Goal: Task Accomplishment & Management: Complete application form

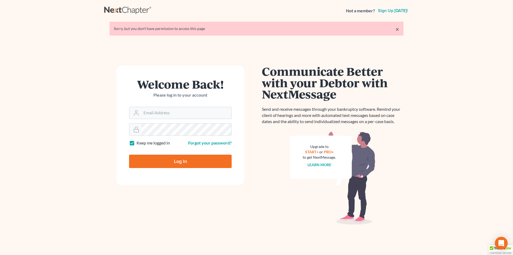
type input "[EMAIL_ADDRESS][DOMAIN_NAME]"
click at [163, 162] on input "Log In" at bounding box center [180, 160] width 103 height 13
type input "Thinking..."
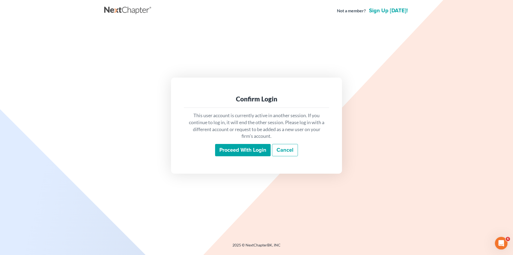
click at [229, 152] on input "Proceed with login" at bounding box center [243, 150] width 56 height 12
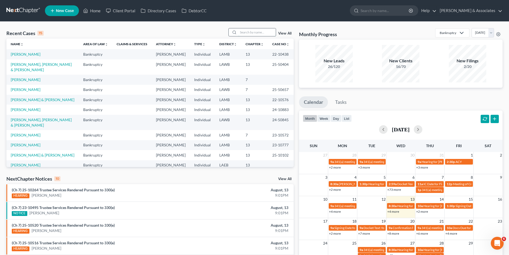
click at [243, 34] on input "search" at bounding box center [256, 32] width 37 height 8
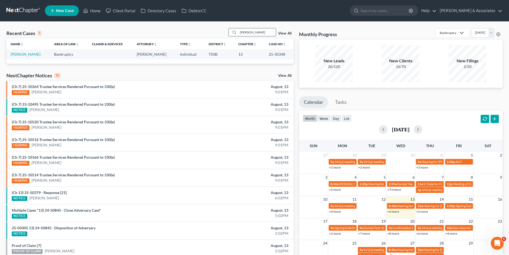
type input "matlack"
click at [28, 55] on link "Matlack, Adam" at bounding box center [26, 54] width 30 height 5
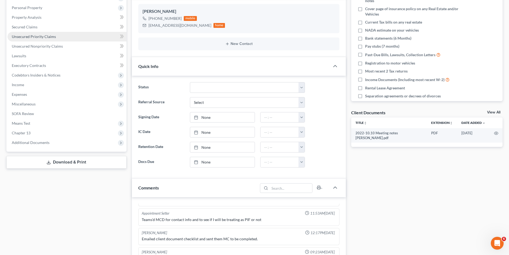
scroll to position [134, 0]
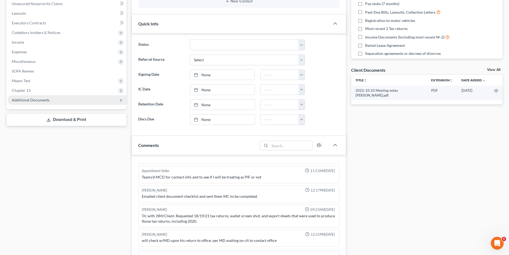
click at [50, 99] on span "Additional Documents" at bounding box center [66, 100] width 119 height 10
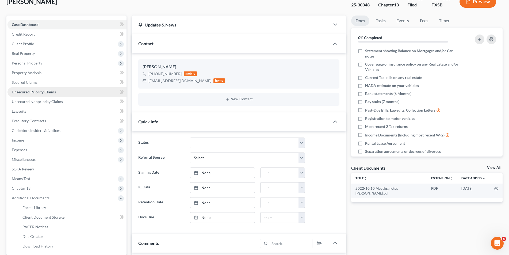
scroll to position [53, 0]
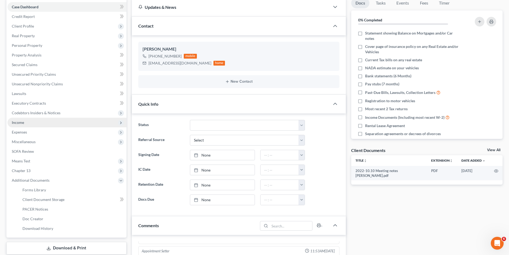
click at [21, 123] on span "Income" at bounding box center [18, 122] width 12 height 5
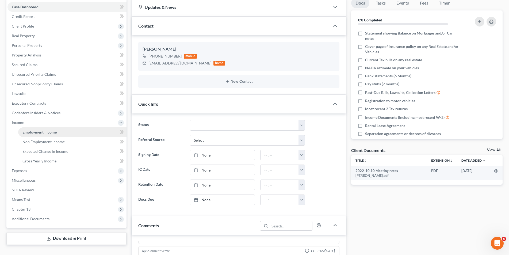
click at [42, 130] on span "Employment Income" at bounding box center [39, 132] width 34 height 5
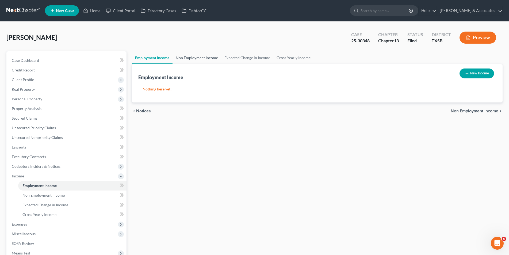
click at [196, 63] on link "Non Employment Income" at bounding box center [196, 57] width 49 height 13
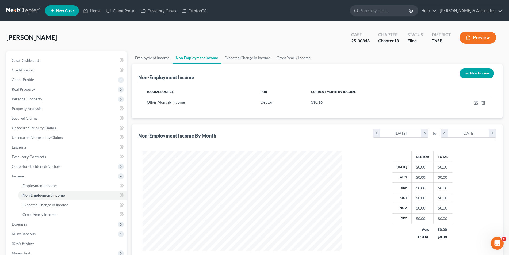
scroll to position [99, 210]
click at [244, 61] on link "Expected Change in Income" at bounding box center [247, 57] width 52 height 13
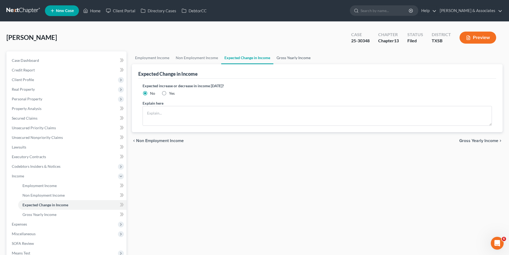
click at [285, 58] on link "Gross Yearly Income" at bounding box center [293, 57] width 40 height 13
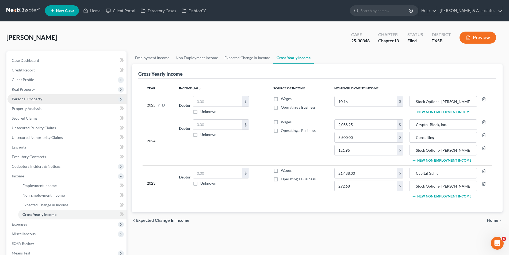
click at [42, 99] on span "Personal Property" at bounding box center [66, 99] width 119 height 10
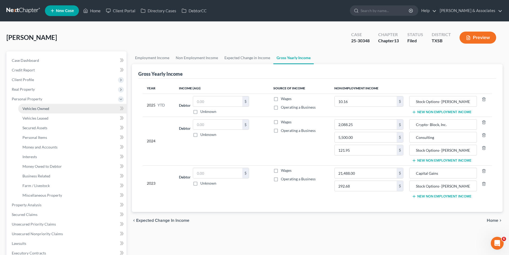
click at [42, 111] on link "Vehicles Owned" at bounding box center [72, 109] width 108 height 10
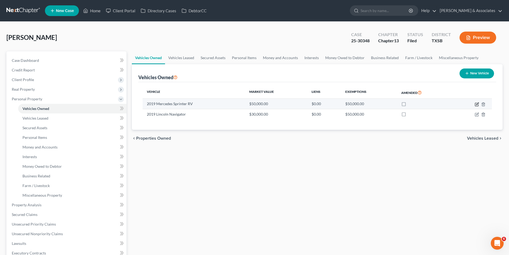
click at [477, 104] on icon "button" at bounding box center [477, 103] width 2 height 2
select select "5"
select select "7"
select select "0"
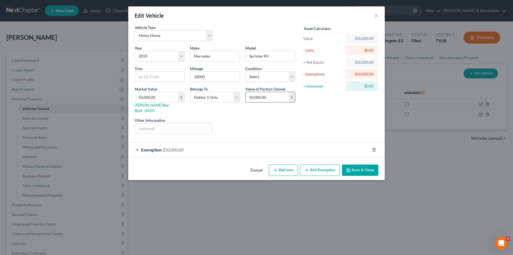
click at [253, 98] on input "50,000.00" at bounding box center [267, 97] width 43 height 10
type input "55,000"
click at [346, 47] on div "- Liens" at bounding box center [323, 50] width 45 height 10
click at [351, 39] on div "$50,000.00" at bounding box center [361, 38] width 23 height 5
click at [353, 37] on div "$50,000.00" at bounding box center [361, 38] width 23 height 5
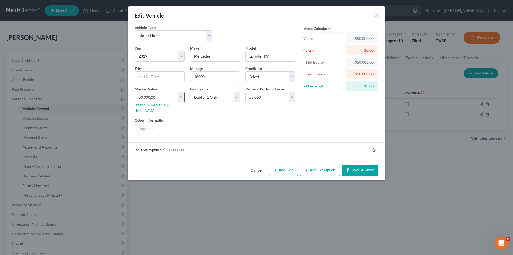
click at [143, 98] on input "50,000.00" at bounding box center [156, 97] width 43 height 10
type input "5"
type input "5.00"
type input "55"
type input "55.00"
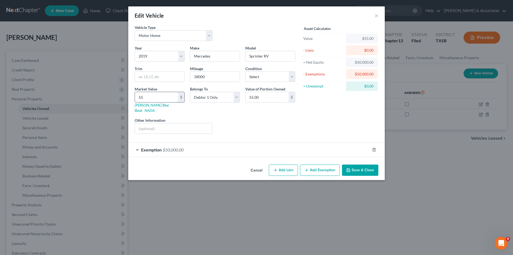
type input "550"
type input "550.00"
type input "5500"
type input "5,500.00"
type input "5,5000"
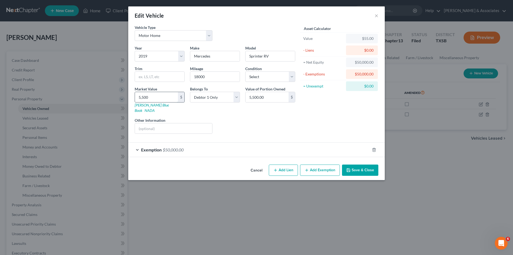
type input "55,000.00"
click at [157, 96] on input "55,000" at bounding box center [156, 97] width 43 height 10
type input "55,000"
click at [350, 164] on button "Save & Close" at bounding box center [360, 169] width 36 height 11
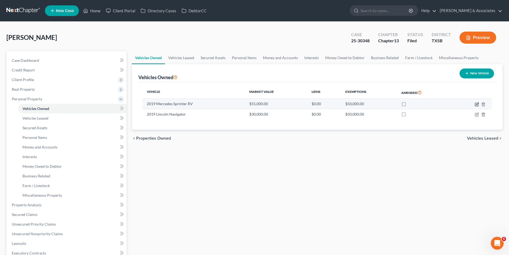
click at [476, 104] on icon "button" at bounding box center [476, 104] width 4 height 4
select select "5"
select select "7"
select select "0"
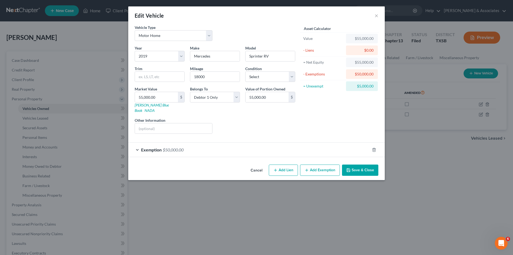
click at [377, 74] on div "$50,000.00" at bounding box center [362, 74] width 32 height 10
click at [362, 74] on div "$50,000.00" at bounding box center [361, 73] width 23 height 5
click at [373, 148] on icon "button" at bounding box center [374, 150] width 4 height 4
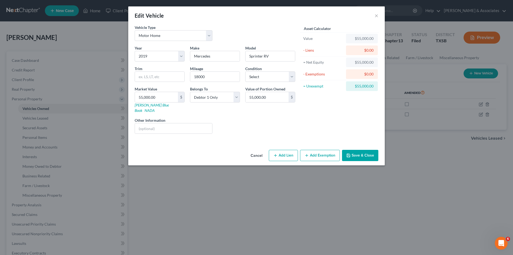
click at [349, 153] on icon "button" at bounding box center [348, 155] width 4 height 4
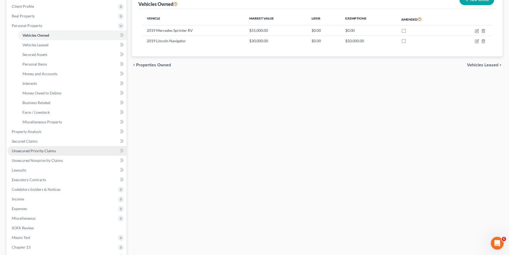
scroll to position [80, 0]
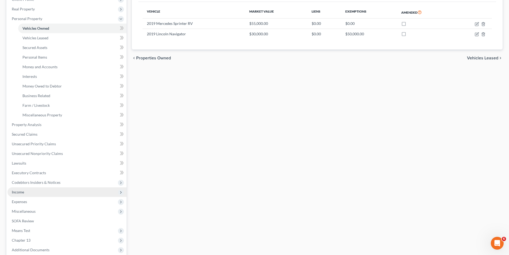
click at [37, 192] on span "Income" at bounding box center [66, 192] width 119 height 10
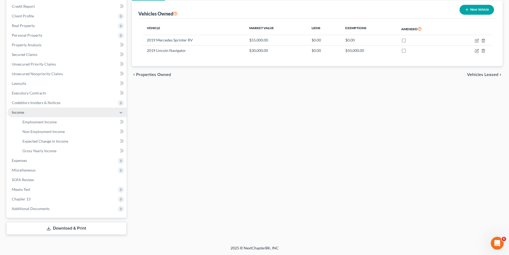
scroll to position [64, 0]
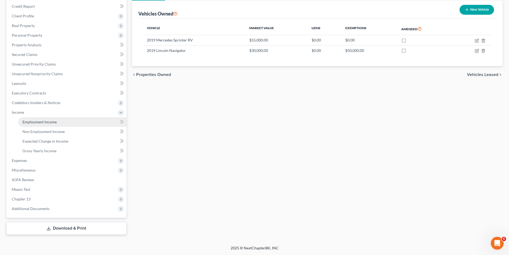
click at [30, 119] on span "Employment Income" at bounding box center [39, 121] width 34 height 5
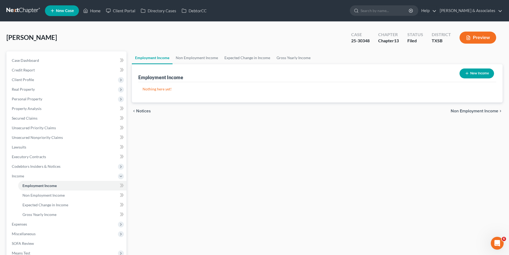
click at [476, 75] on button "New Income" at bounding box center [476, 73] width 34 height 10
select select "0"
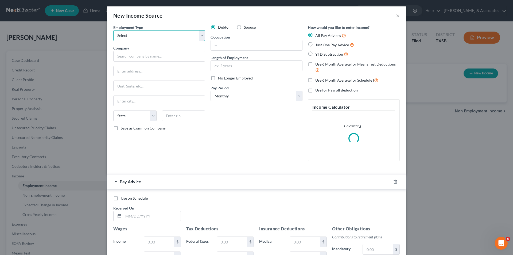
click at [199, 33] on select "Select Full or Part Time Employment Self Employment" at bounding box center [159, 35] width 92 height 11
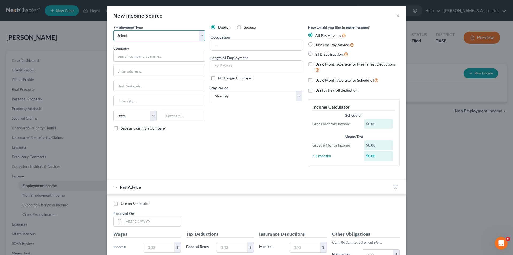
select select "0"
click at [113, 30] on select "Select Full or Part Time Employment Self Employment" at bounding box center [159, 35] width 92 height 11
click at [136, 59] on input "text" at bounding box center [159, 56] width 92 height 11
click at [234, 69] on input "text" at bounding box center [256, 66] width 91 height 10
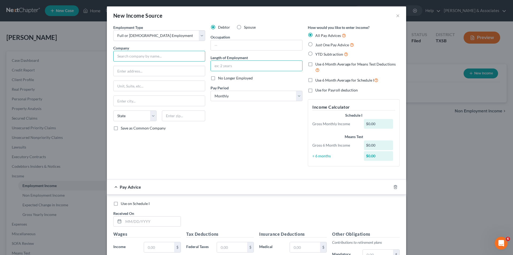
drag, startPoint x: 118, startPoint y: 57, endPoint x: 123, endPoint y: 56, distance: 5.4
click at [118, 57] on input "text" at bounding box center [159, 56] width 92 height 11
click at [421, 86] on div "New Income Source × Employment Type * Select Full or Part Time Employment Self …" at bounding box center [256, 127] width 513 height 255
click at [396, 17] on button "×" at bounding box center [398, 15] width 4 height 6
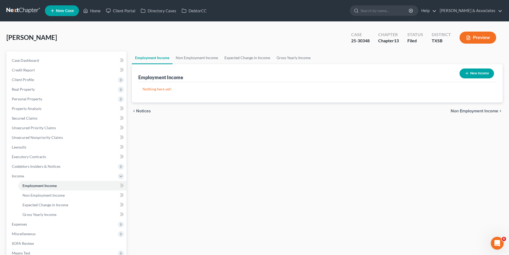
click at [476, 37] on button "Preview" at bounding box center [477, 38] width 37 height 12
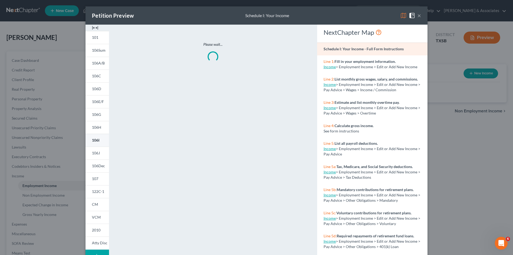
click at [93, 141] on span "106I" at bounding box center [95, 140] width 7 height 5
click at [73, 117] on div "Petition Preview Schedule I: Your Income × 101 106Sum 106A/B 106C 106D 106E/F 1…" at bounding box center [256, 127] width 513 height 255
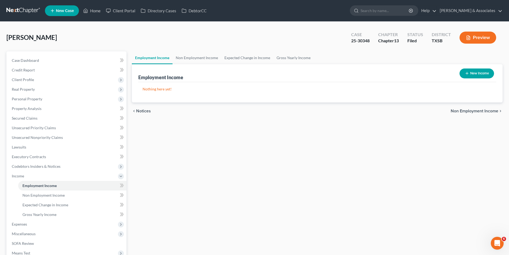
click at [476, 71] on button "New Income" at bounding box center [476, 73] width 34 height 10
select select "0"
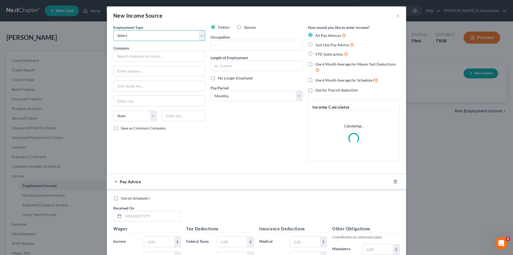
click at [199, 35] on select "Select Full or Part Time Employment Self Employment" at bounding box center [159, 35] width 92 height 11
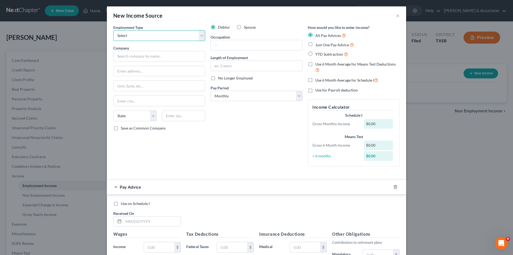
select select "0"
click at [113, 30] on select "Select Full or Part Time Employment Self Employment" at bounding box center [159, 35] width 92 height 11
click at [215, 45] on input "text" at bounding box center [256, 45] width 91 height 10
type input "On Line Marketing"
click at [165, 60] on input "text" at bounding box center [159, 56] width 92 height 11
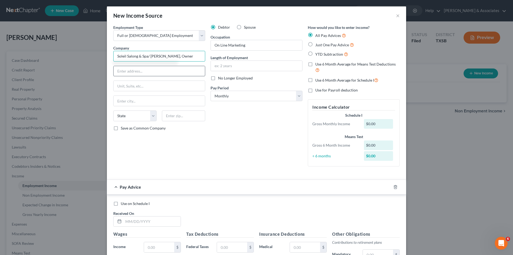
type input "Soleil Salong & Spa/ Jim Tennison, Owner"
click at [152, 68] on input "text" at bounding box center [159, 71] width 91 height 10
type input "1284 Tx-300"
click at [172, 115] on input "text" at bounding box center [183, 115] width 43 height 11
type input "75645"
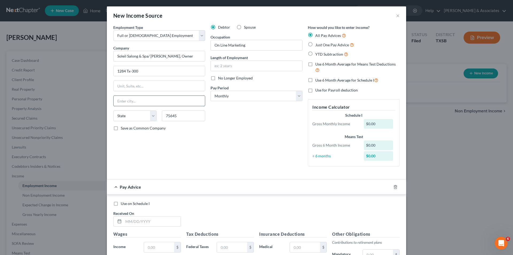
click at [146, 105] on input "text" at bounding box center [159, 101] width 91 height 10
type input "Gilmer"
select select "45"
click at [227, 67] on input "text" at bounding box center [256, 66] width 91 height 10
type input "4 months"
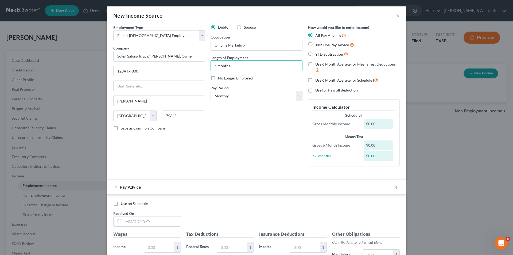
drag, startPoint x: 372, startPoint y: 122, endPoint x: 377, endPoint y: 124, distance: 5.5
click at [373, 122] on div "$0.00" at bounding box center [378, 124] width 29 height 10
click at [355, 121] on div "Gross Monthly Income $0.00" at bounding box center [354, 124] width 88 height 10
drag, startPoint x: 372, startPoint y: 123, endPoint x: 364, endPoint y: 124, distance: 8.7
click at [364, 124] on div "$0.00" at bounding box center [378, 124] width 29 height 10
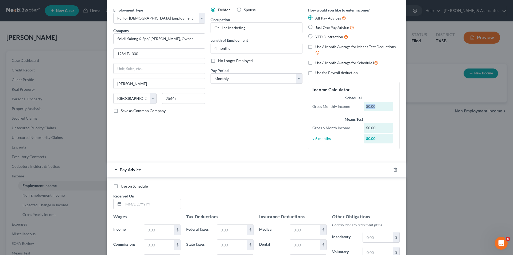
scroll to position [27, 0]
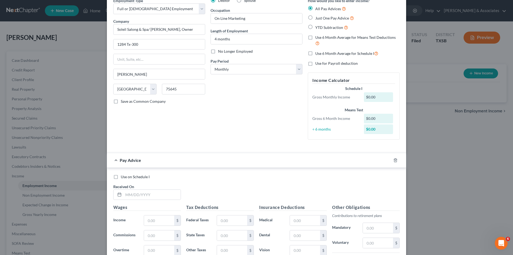
click at [346, 96] on div "Gross Monthly Income" at bounding box center [336, 96] width 52 height 5
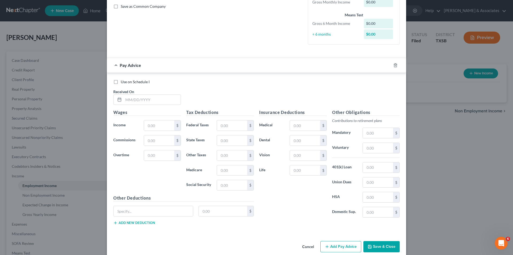
scroll to position [130, 0]
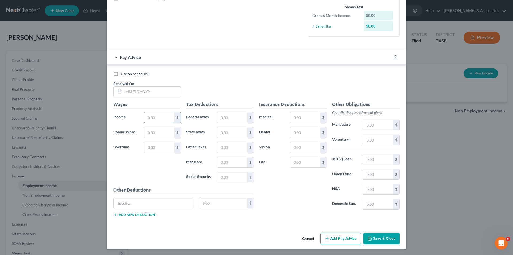
click at [166, 117] on input "text" at bounding box center [159, 117] width 30 height 10
type input "2,350"
click at [164, 131] on input "text" at bounding box center [159, 132] width 30 height 10
click at [164, 132] on input "text" at bounding box center [159, 132] width 30 height 10
click at [130, 156] on div "Wages Income * 2,350 $ Commissions $ Overtime $" at bounding box center [147, 144] width 73 height 86
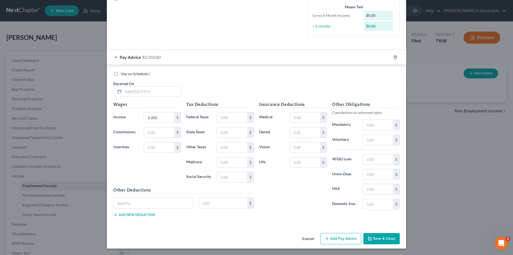
click at [372, 237] on button "Save & Close" at bounding box center [381, 238] width 36 height 11
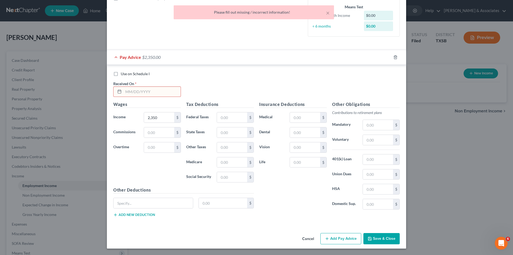
scroll to position [103, 0]
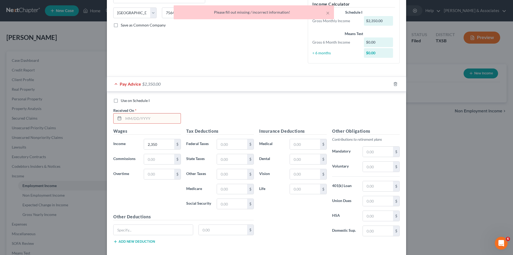
click at [147, 117] on input "text" at bounding box center [151, 118] width 57 height 10
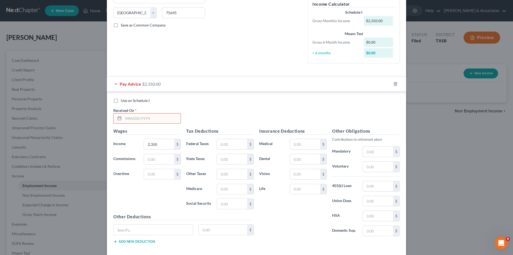
click at [149, 118] on input "text" at bounding box center [151, 118] width 57 height 10
type input "0"
type input "08/01/25"
click at [228, 97] on div "Use on Schedule I Received On * 08/01/25 Wages Income * 2,350 $ Commissions $ O…" at bounding box center [256, 171] width 299 height 161
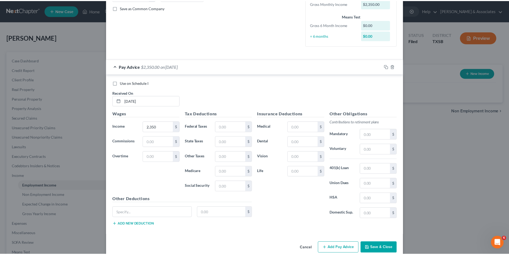
scroll to position [130, 0]
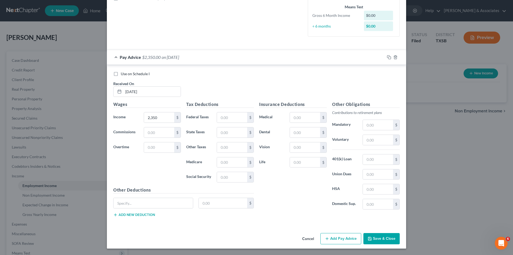
click at [365, 238] on button "Save & Close" at bounding box center [381, 238] width 36 height 11
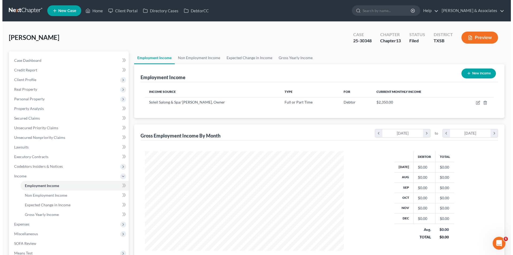
scroll to position [99, 210]
click at [478, 32] on button "Preview" at bounding box center [477, 38] width 37 height 12
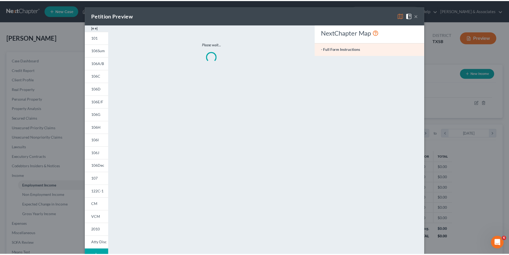
scroll to position [100, 212]
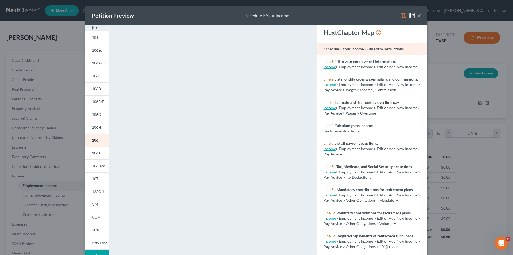
click at [50, 68] on div "Petition Preview Schedule I: Your Income × 101 106Sum 106A/B 106C 106D 106E/F 1…" at bounding box center [256, 127] width 513 height 255
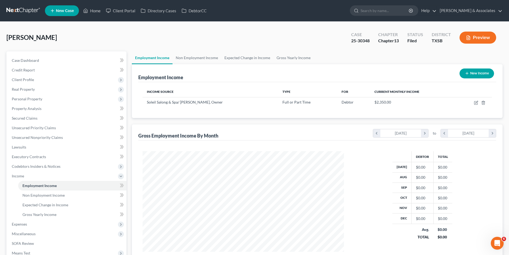
scroll to position [267128, 267018]
click at [47, 99] on span "Personal Property" at bounding box center [66, 99] width 119 height 10
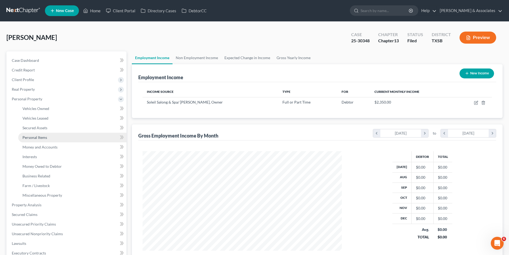
click at [52, 139] on link "Personal Items" at bounding box center [72, 138] width 108 height 10
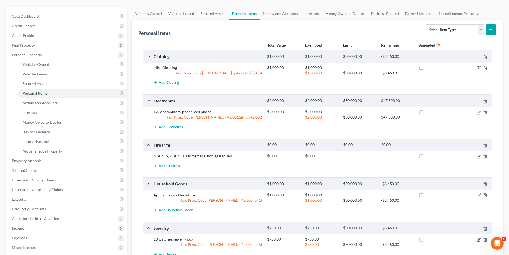
scroll to position [53, 0]
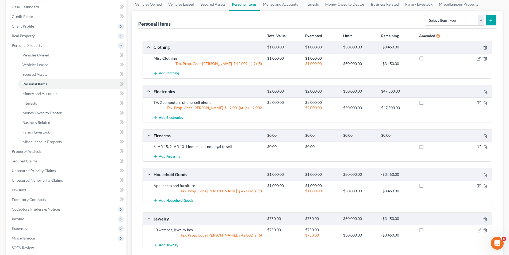
click at [477, 148] on icon "button" at bounding box center [478, 147] width 4 height 4
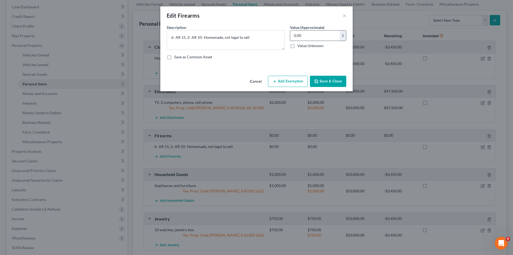
click at [308, 37] on input "0.00" at bounding box center [314, 35] width 49 height 10
type input "450"
click at [317, 83] on icon "button" at bounding box center [316, 81] width 4 height 4
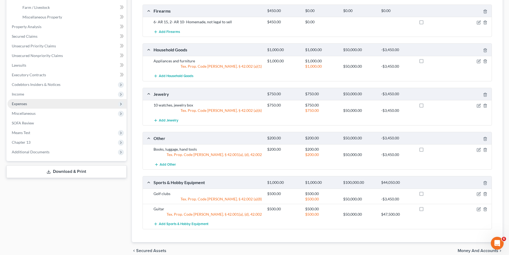
scroll to position [187, 0]
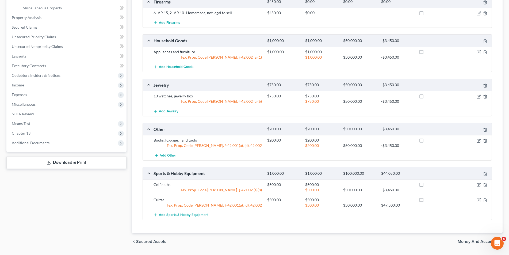
click at [70, 165] on link "Download & Print" at bounding box center [66, 162] width 120 height 13
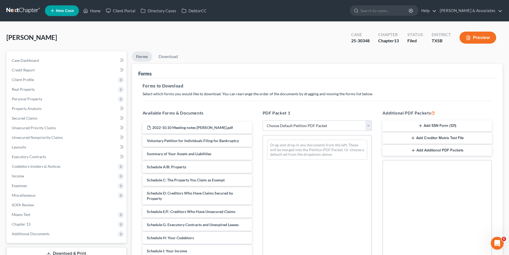
click at [367, 124] on select "Choose Default Petition PDF Packet Complete Bankruptcy Petition (all forms and …" at bounding box center [316, 125] width 109 height 11
select select "2"
click at [262, 120] on select "Choose Default Petition PDF Packet Complete Bankruptcy Petition (all forms and …" at bounding box center [316, 125] width 109 height 11
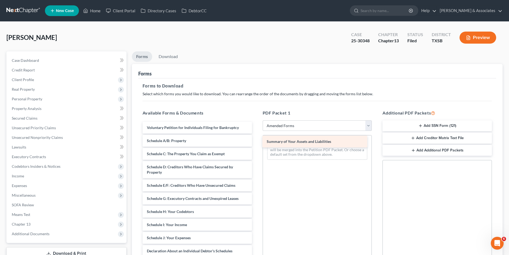
drag, startPoint x: 178, startPoint y: 143, endPoint x: 298, endPoint y: 144, distance: 119.7
click at [256, 144] on div "Summary of Your Assets and Liabilities Voluntary Petition for Individuals Filin…" at bounding box center [197, 234] width 118 height 224
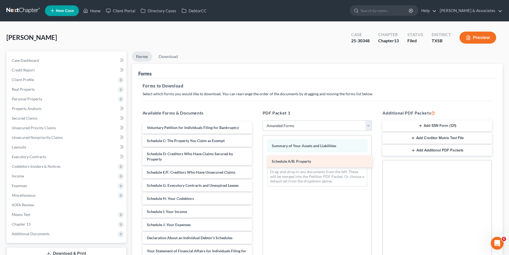
drag, startPoint x: 185, startPoint y: 142, endPoint x: 310, endPoint y: 162, distance: 126.5
click at [256, 162] on div "Schedule A/B: Property Voluntary Petition for Individuals Filing for Bankruptcy…" at bounding box center [197, 227] width 118 height 211
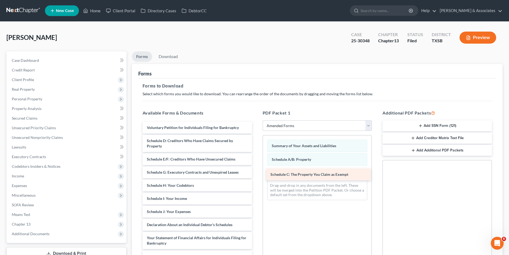
drag, startPoint x: 180, startPoint y: 143, endPoint x: 304, endPoint y: 177, distance: 128.0
click at [256, 177] on div "Schedule C: The Property You Claim as Exempt Voluntary Petition for Individuals…" at bounding box center [197, 221] width 118 height 198
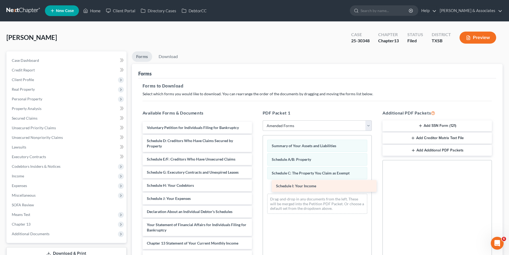
drag, startPoint x: 185, startPoint y: 200, endPoint x: 314, endPoint y: 187, distance: 129.7
click at [256, 187] on div "Schedule I: Your Income Voluntary Petition for Individuals Filing for Bankruptc…" at bounding box center [197, 214] width 118 height 185
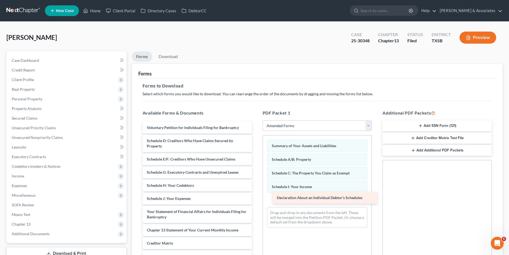
drag, startPoint x: 189, startPoint y: 210, endPoint x: 319, endPoint y: 196, distance: 130.6
click at [256, 196] on div "Declaration About an Individual Debtor's Schedules Voluntary Petition for Indiv…" at bounding box center [197, 208] width 118 height 172
click at [434, 152] on button "Add Additional PDF Packets" at bounding box center [436, 150] width 109 height 11
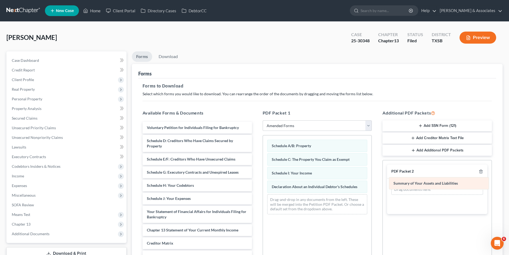
drag, startPoint x: 309, startPoint y: 146, endPoint x: 431, endPoint y: 183, distance: 127.2
click at [371, 183] on div "Summary of Your Assets and Liabilities Summary of Your Assets and Liabilities S…" at bounding box center [317, 176] width 109 height 83
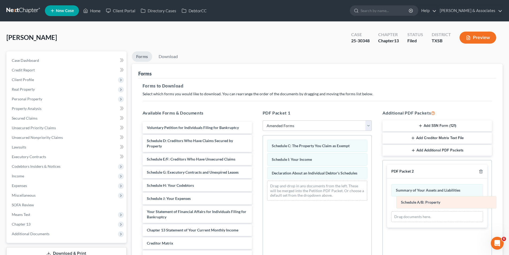
drag, startPoint x: 303, startPoint y: 147, endPoint x: 432, endPoint y: 203, distance: 140.8
click at [371, 203] on div "Schedule A/B: Property Schedule A/B: Property Schedule C: The Property You Clai…" at bounding box center [317, 169] width 109 height 69
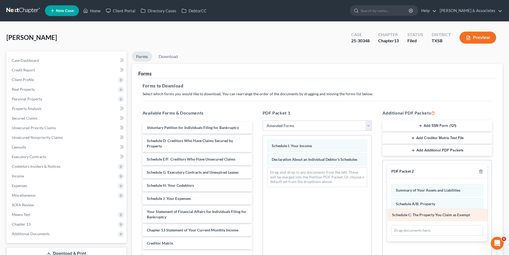
drag, startPoint x: 305, startPoint y: 145, endPoint x: 425, endPoint y: 214, distance: 138.6
click at [371, 191] on div "Schedule C: The Property You Claim as Exempt Schedule C: The Property You Claim…" at bounding box center [317, 163] width 109 height 56
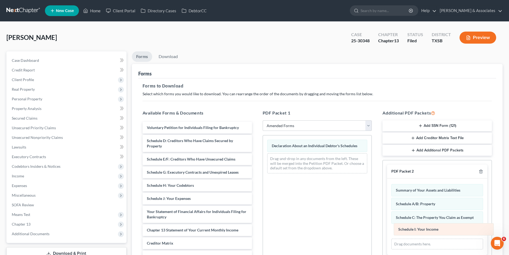
drag, startPoint x: 279, startPoint y: 145, endPoint x: 405, endPoint y: 228, distance: 151.4
click at [371, 177] on div "Schedule I: Your Income Schedule I: Your Income Declaration About an Individual…" at bounding box center [317, 156] width 109 height 42
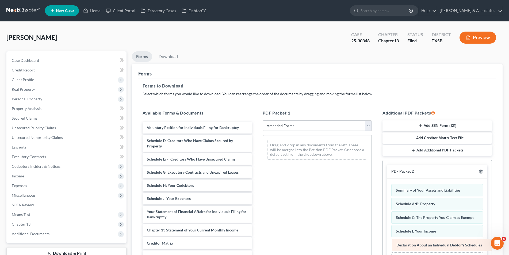
drag, startPoint x: 286, startPoint y: 142, endPoint x: 411, endPoint y: 241, distance: 159.2
click at [371, 164] on div "Declaration About an Individual Debtor's Schedules Declaration About an Individ…" at bounding box center [317, 149] width 109 height 29
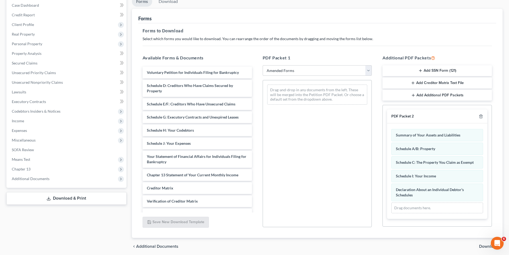
scroll to position [75, 0]
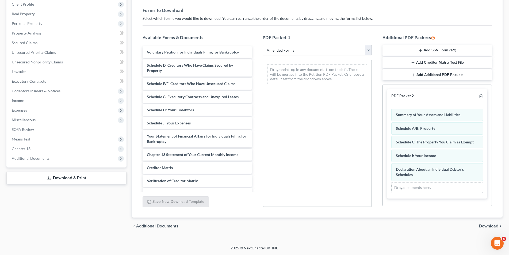
click at [482, 226] on span "Download" at bounding box center [488, 226] width 19 height 4
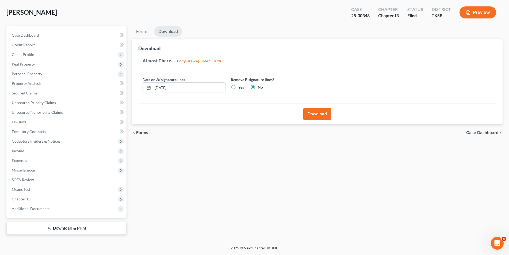
scroll to position [25, 0]
click at [317, 110] on button "Download" at bounding box center [317, 114] width 28 height 12
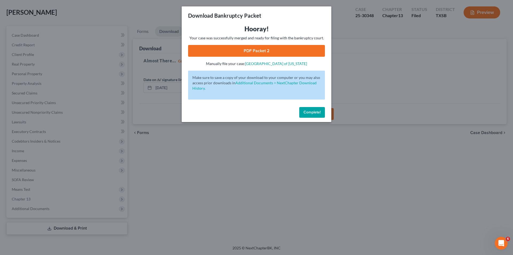
click at [307, 114] on span "Complete!" at bounding box center [312, 112] width 17 height 5
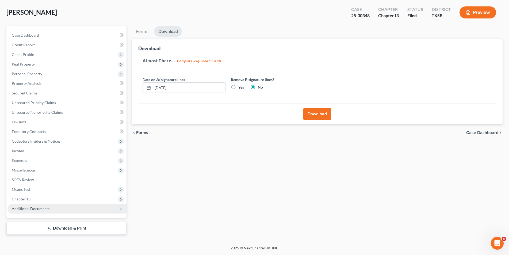
click at [31, 210] on span "Additional Documents" at bounding box center [31, 208] width 38 height 5
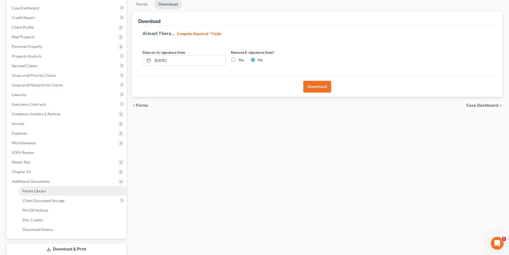
scroll to position [73, 0]
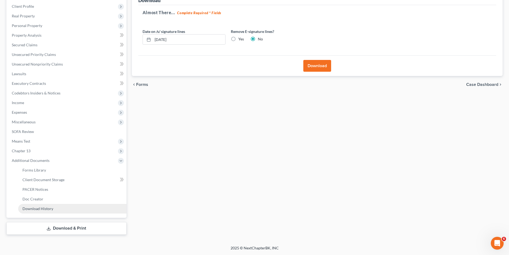
click at [33, 208] on span "Download History" at bounding box center [37, 208] width 31 height 5
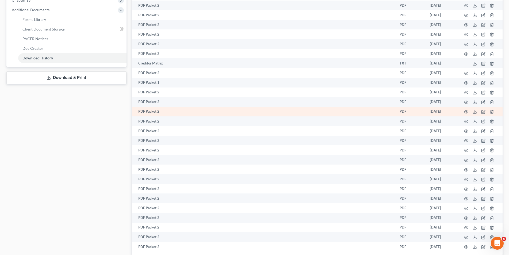
scroll to position [262, 0]
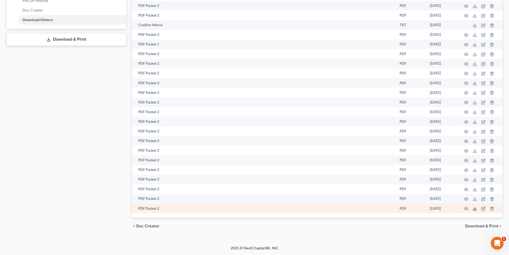
click at [472, 208] on icon at bounding box center [474, 208] width 4 height 4
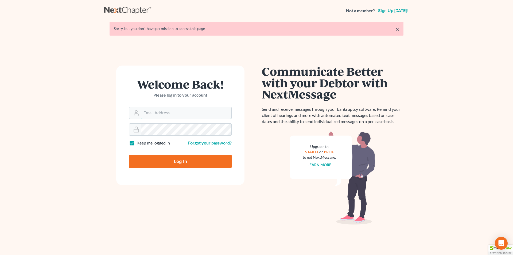
type input "[EMAIL_ADDRESS][DOMAIN_NAME]"
click at [148, 157] on input "Log In" at bounding box center [180, 160] width 103 height 13
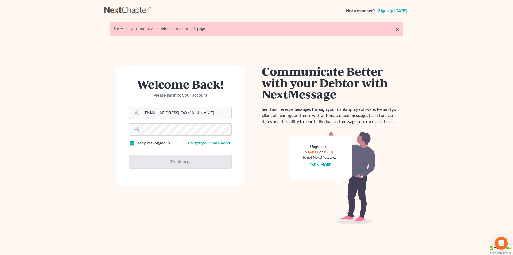
type input "Thinking..."
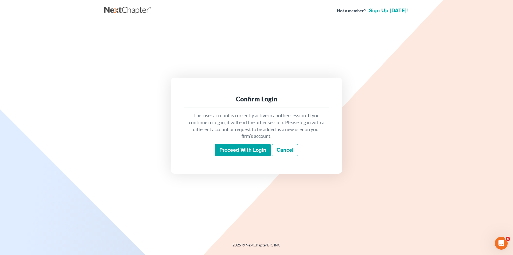
click at [234, 152] on input "Proceed with login" at bounding box center [243, 150] width 56 height 12
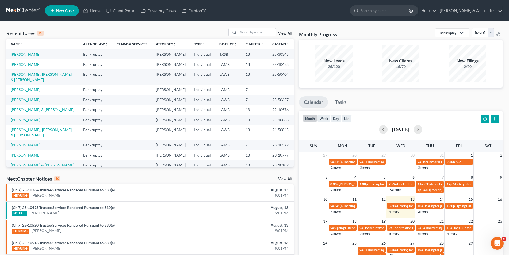
click at [23, 56] on link "[PERSON_NAME]" at bounding box center [26, 54] width 30 height 5
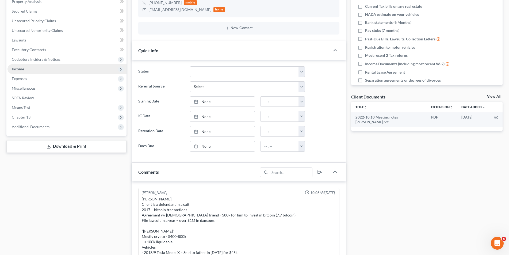
scroll to position [194, 0]
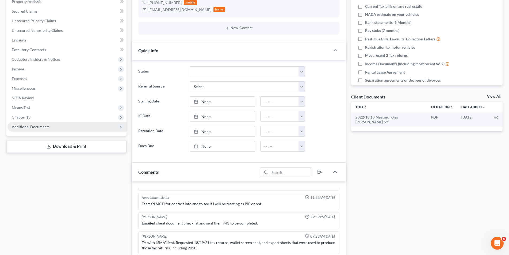
click at [49, 125] on span "Additional Documents" at bounding box center [66, 127] width 119 height 10
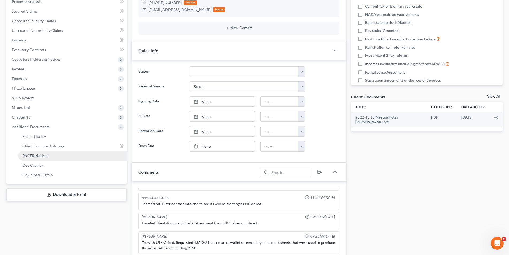
click at [41, 156] on span "PACER Notices" at bounding box center [35, 155] width 26 height 5
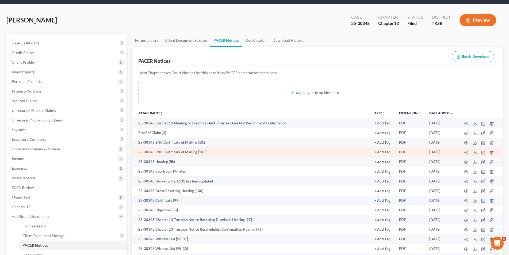
scroll to position [27, 0]
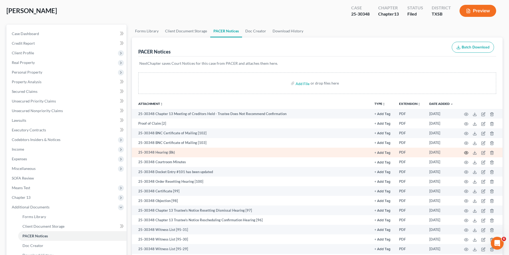
click at [464, 153] on icon "button" at bounding box center [466, 152] width 4 height 3
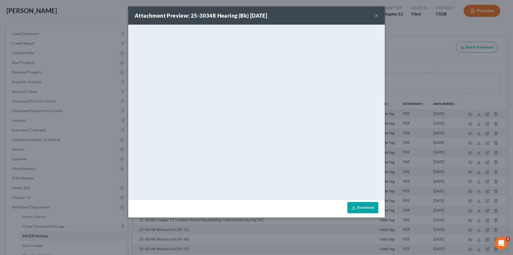
click at [378, 14] on button "×" at bounding box center [377, 15] width 4 height 6
